Goal: Find specific page/section: Find specific page/section

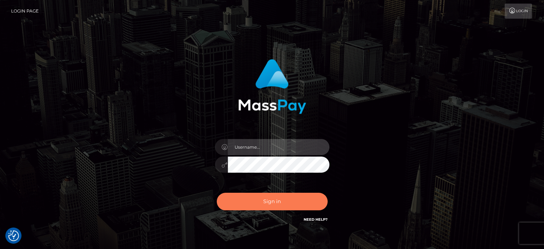
type input "letticia.ctfo"
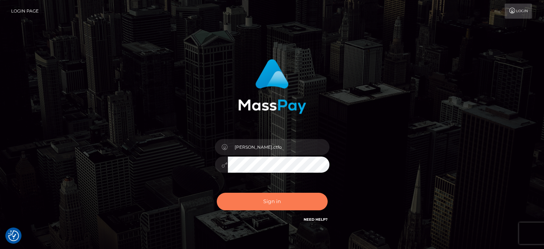
click at [265, 203] on button "Sign in" at bounding box center [272, 201] width 111 height 18
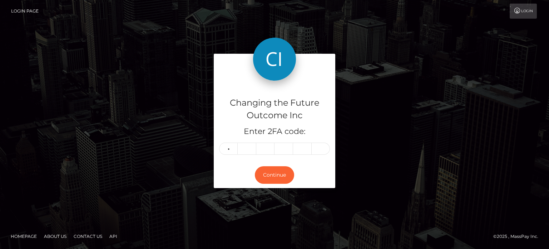
type input "9"
type input "1"
type input "9"
type input "1"
type input "6"
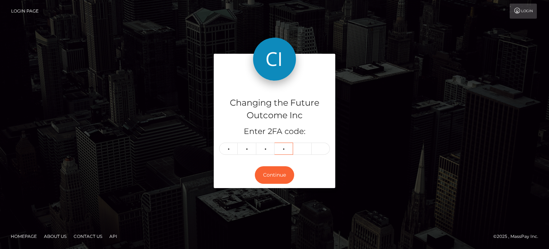
type input "7"
type input "1"
type input "8"
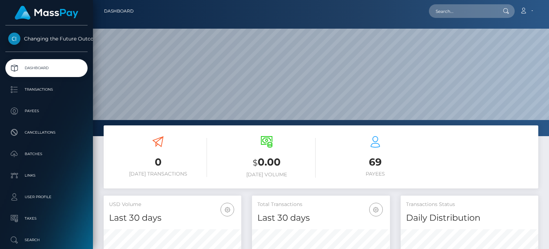
scroll to position [127, 137]
click at [466, 12] on input "text" at bounding box center [462, 11] width 67 height 14
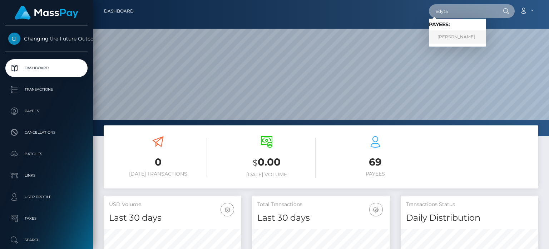
type input "edyta"
click at [461, 41] on link "Edyta Lipkowska" at bounding box center [457, 36] width 57 height 13
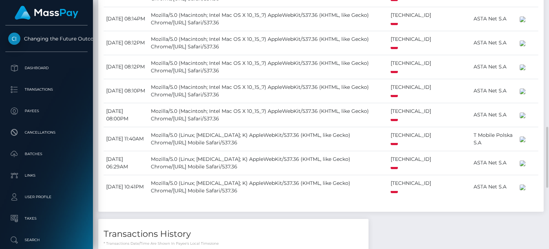
scroll to position [339, 0]
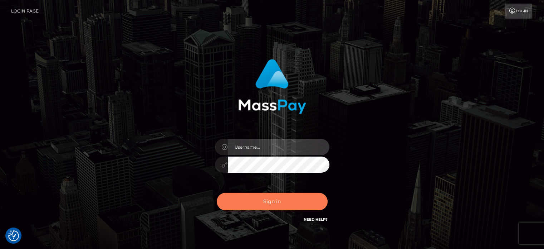
type input "letticia.ctfo"
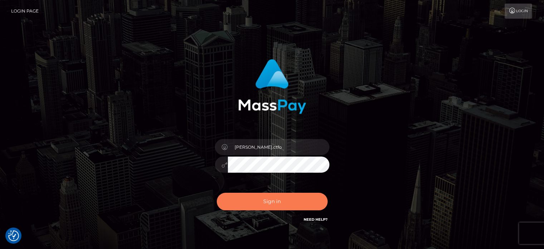
click at [285, 205] on button "Sign in" at bounding box center [272, 201] width 111 height 18
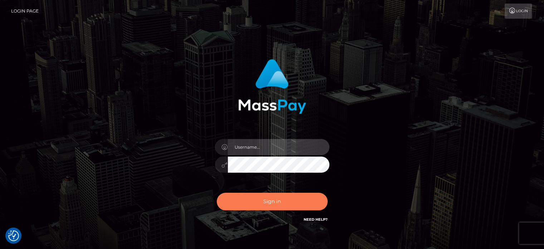
type input "[PERSON_NAME].ctfo"
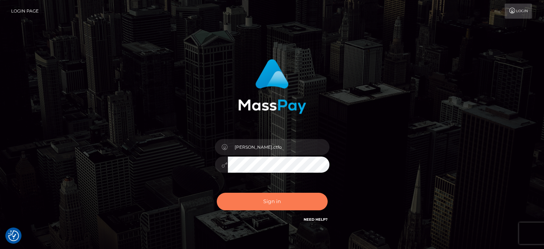
click at [283, 203] on button "Sign in" at bounding box center [272, 201] width 111 height 18
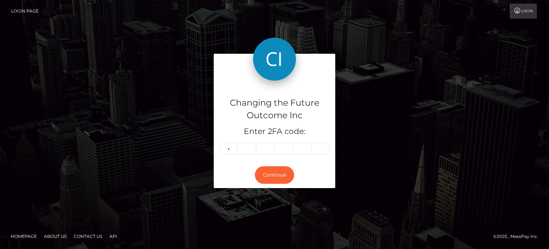
type input "7"
type input "6"
type input "1"
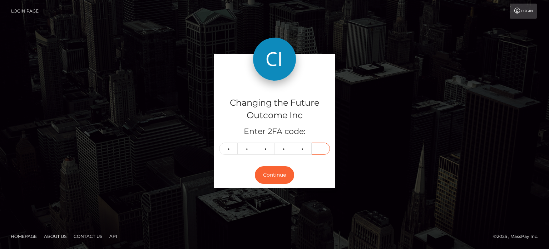
type input "8"
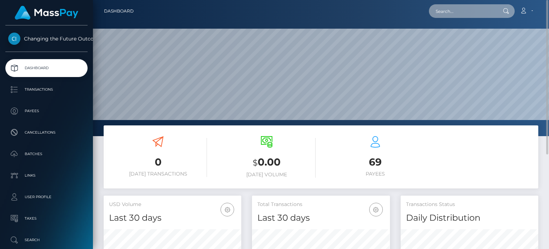
click at [444, 10] on input "text" at bounding box center [462, 11] width 67 height 14
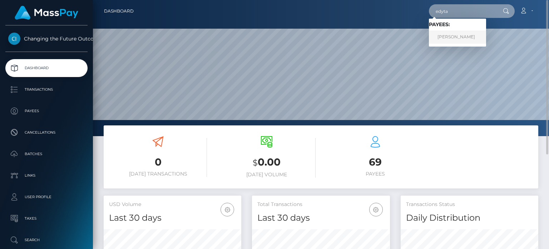
type input "edyta"
click at [452, 38] on link "Edyta Lipkowska" at bounding box center [457, 36] width 57 height 13
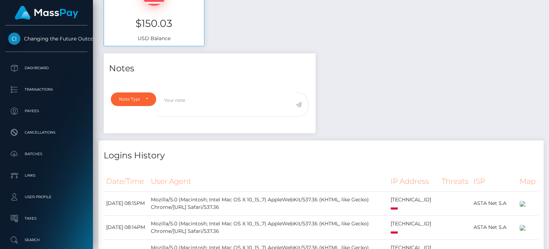
scroll to position [36, 0]
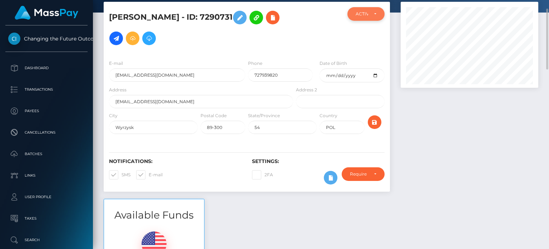
click at [377, 18] on div "ACTIVE" at bounding box center [366, 14] width 37 height 14
click at [464, 138] on div at bounding box center [470, 100] width 148 height 197
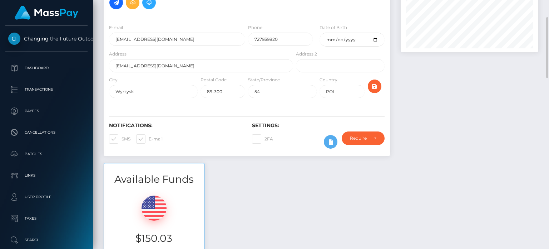
scroll to position [0, 0]
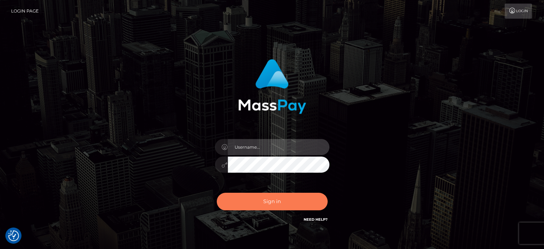
type input "[PERSON_NAME].ctfo"
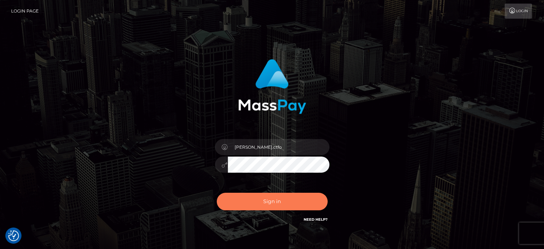
click at [285, 200] on button "Sign in" at bounding box center [272, 201] width 111 height 18
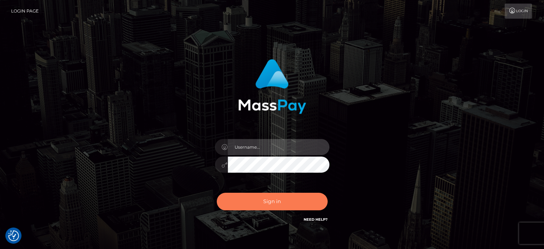
type input "letticia.ctfo"
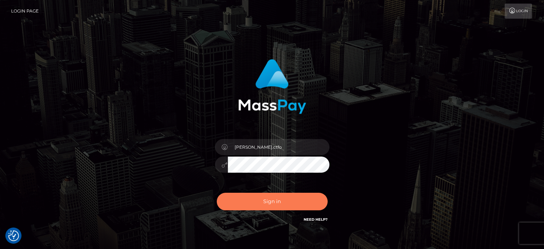
click at [294, 200] on button "Sign in" at bounding box center [272, 201] width 111 height 18
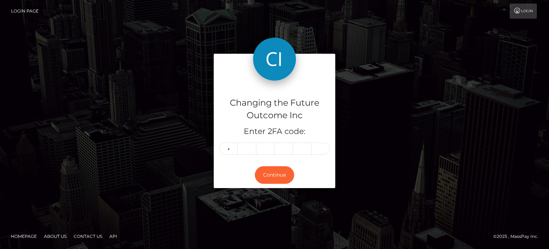
type input "4"
type input "1"
type input "7"
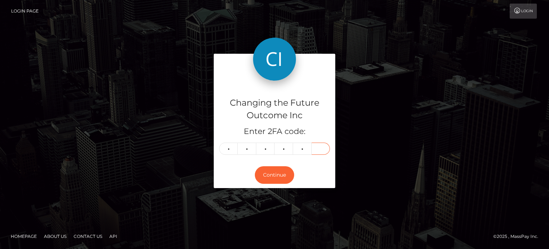
type input "1"
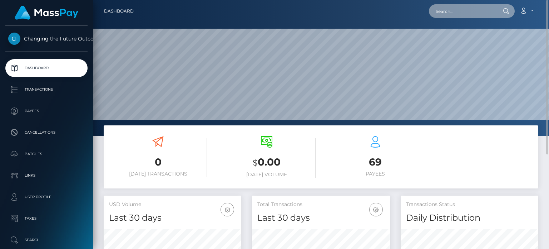
click at [457, 12] on input "text" at bounding box center [462, 11] width 67 height 14
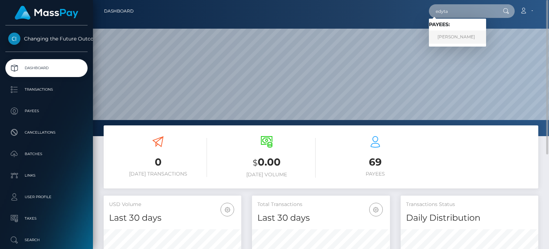
type input "edyta"
click at [455, 43] on link "[PERSON_NAME]" at bounding box center [457, 36] width 57 height 13
